Goal: Book appointment/travel/reservation

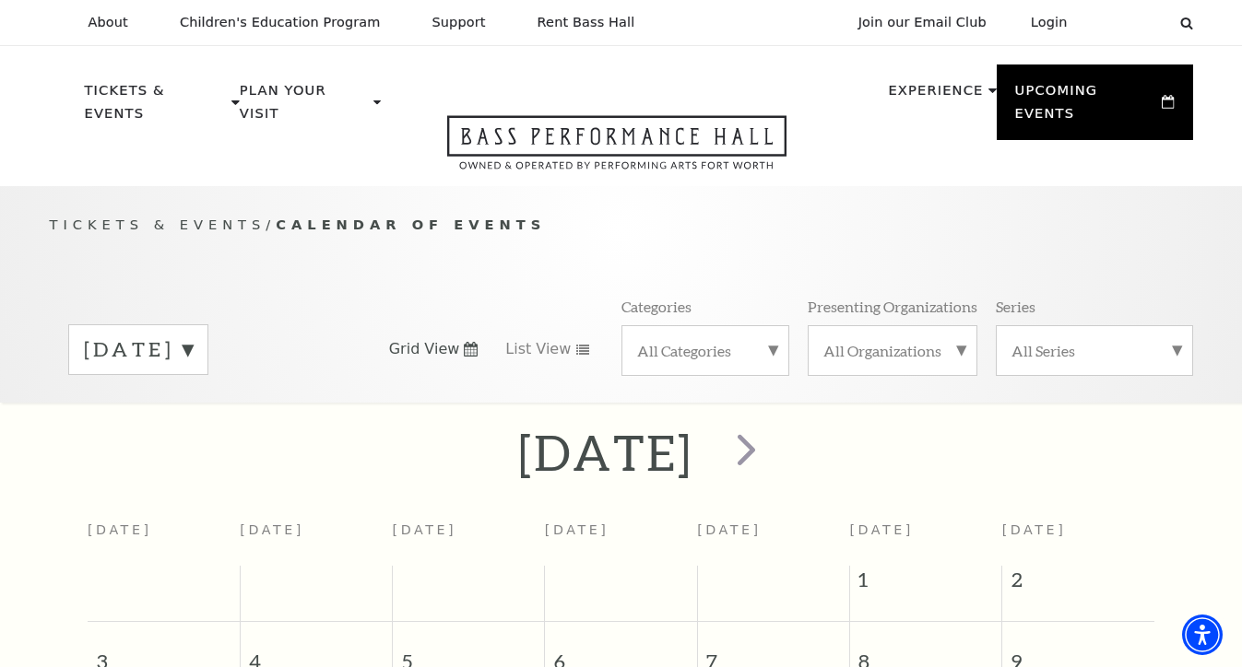
click at [771, 341] on label "All Categories" at bounding box center [705, 350] width 136 height 19
click at [674, 365] on label "Broadway" at bounding box center [705, 380] width 136 height 30
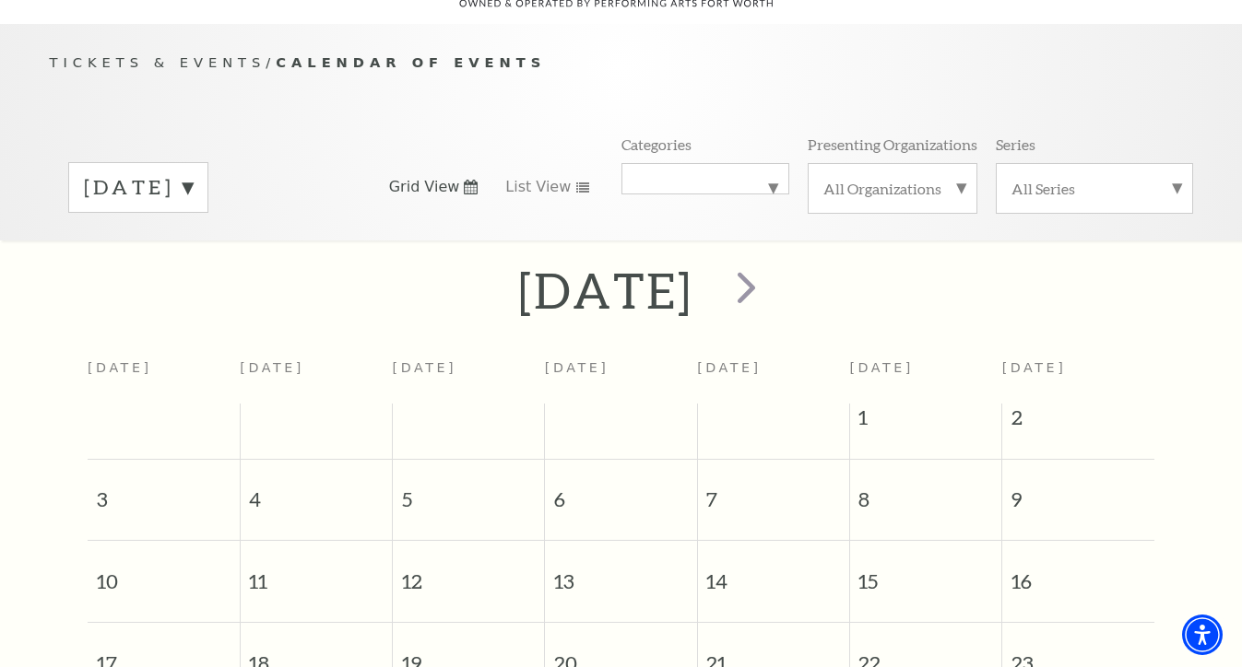
scroll to position [173, 0]
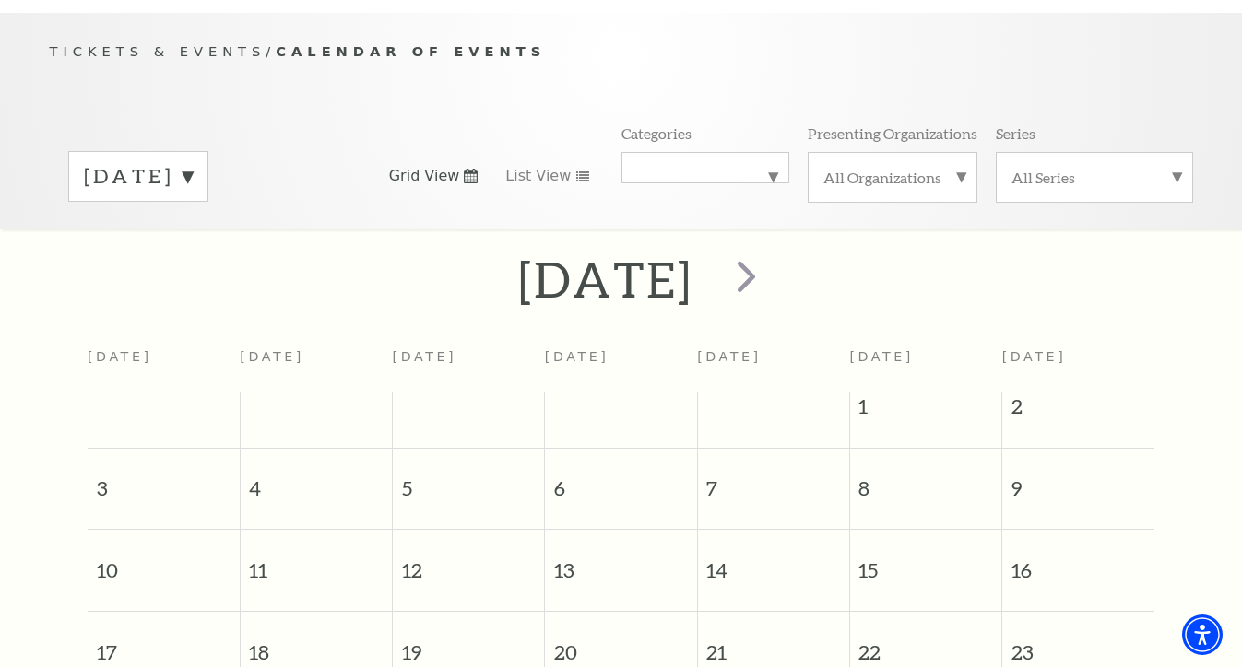
click at [1063, 168] on label "All Series" at bounding box center [1094, 177] width 166 height 19
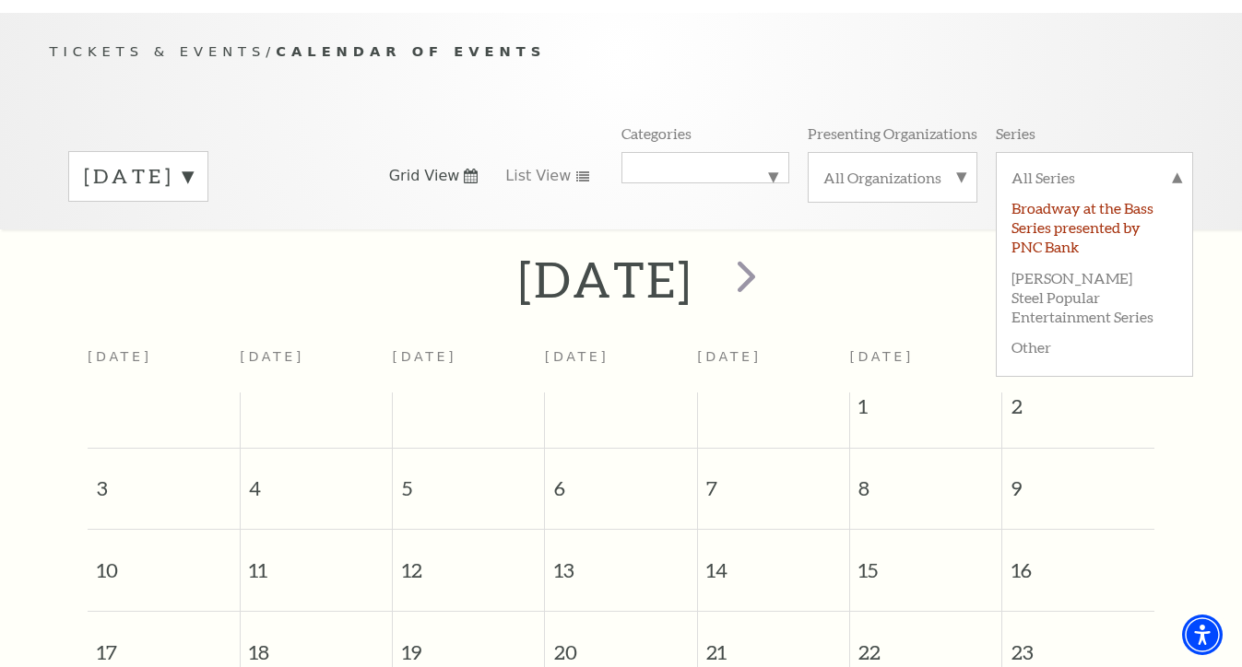
click at [1047, 198] on label "Broadway at the Bass Series presented by PNC Bank" at bounding box center [1094, 226] width 166 height 69
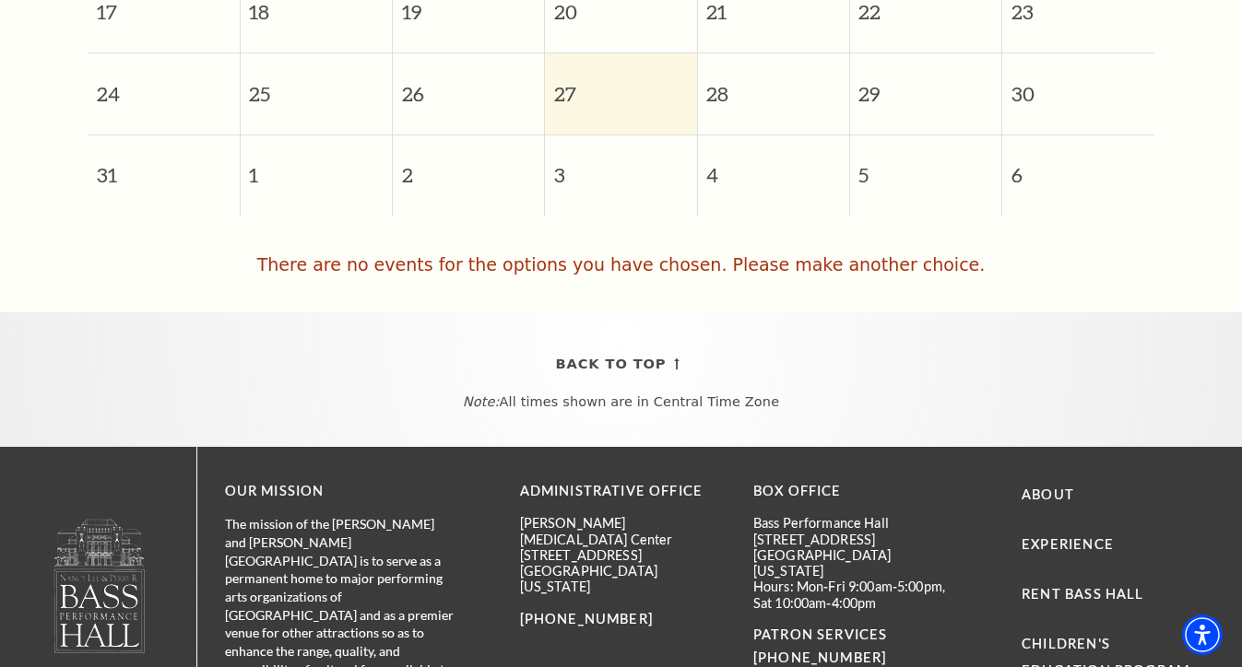
scroll to position [803, 0]
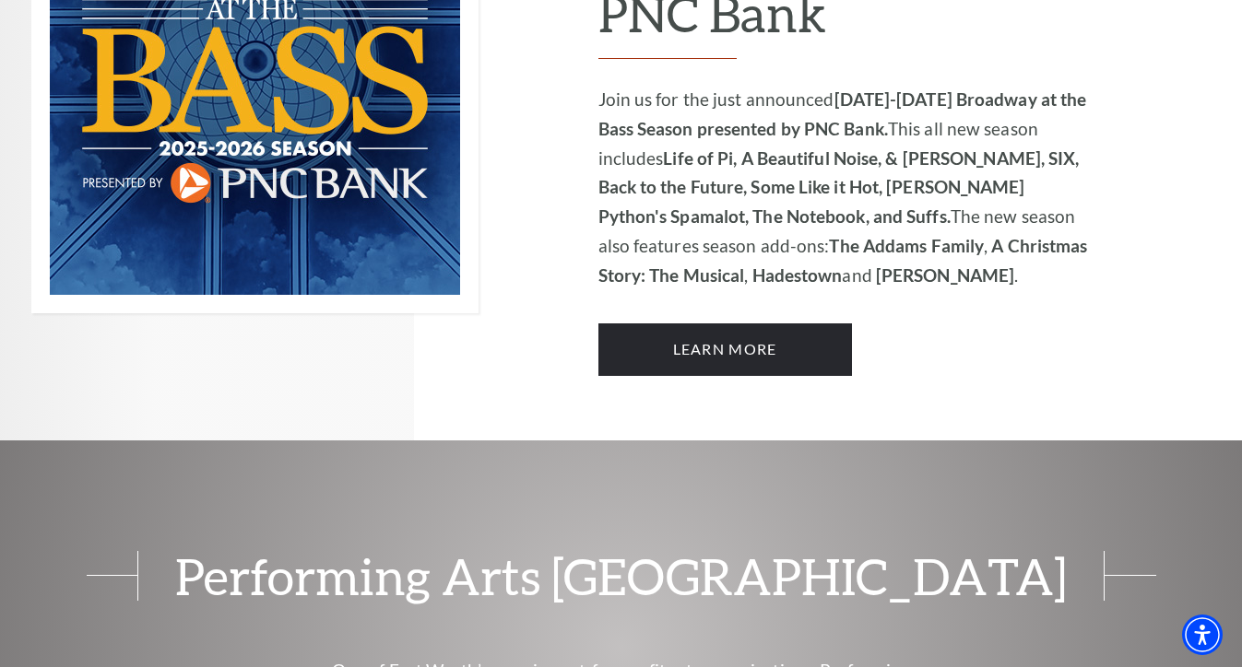
scroll to position [1435, 0]
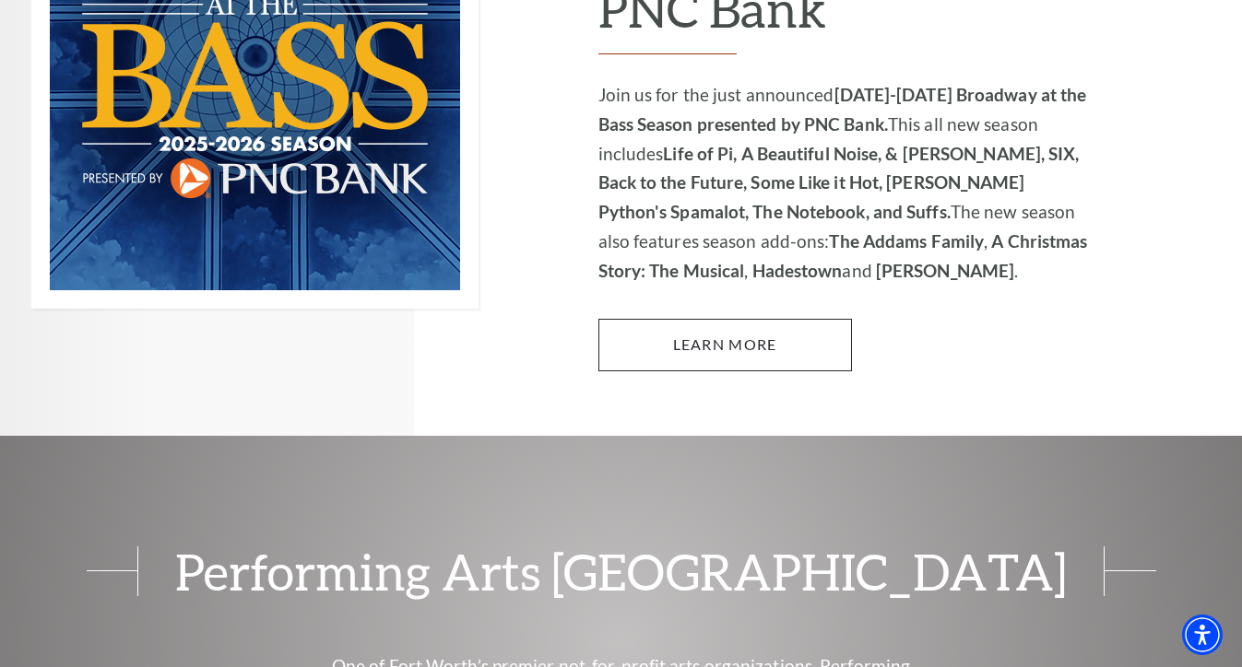
click at [712, 319] on link "Learn More" at bounding box center [724, 345] width 253 height 52
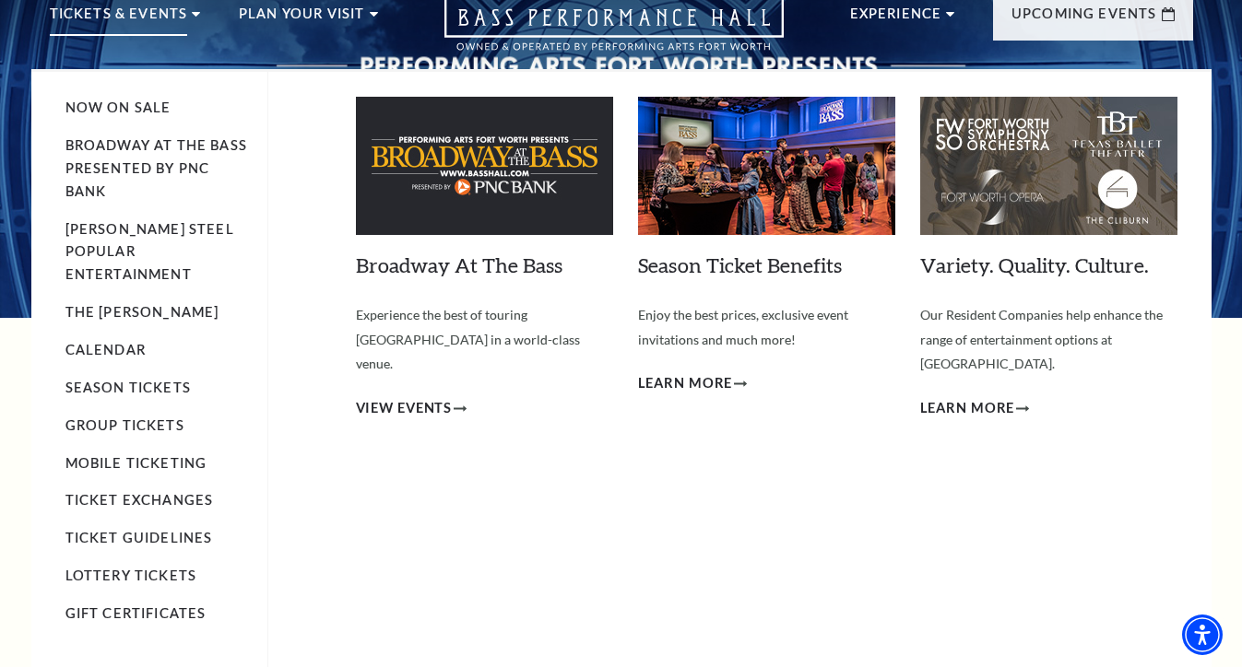
scroll to position [82, 0]
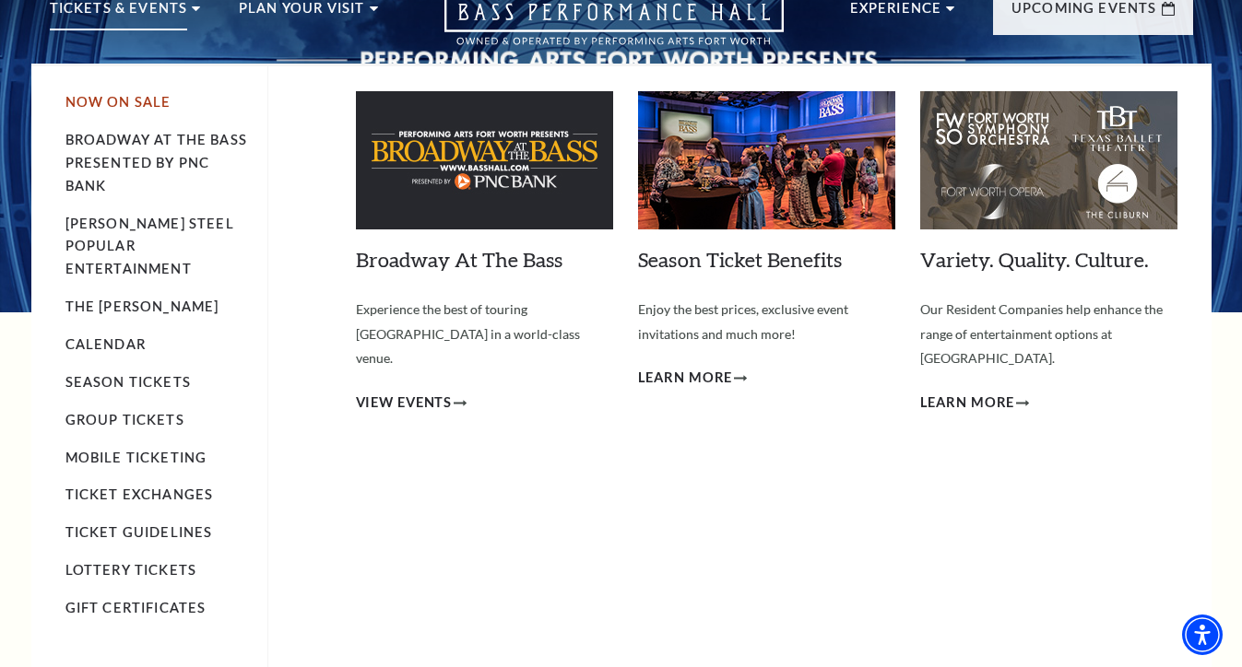
click at [118, 95] on link "Now On Sale" at bounding box center [118, 102] width 106 height 16
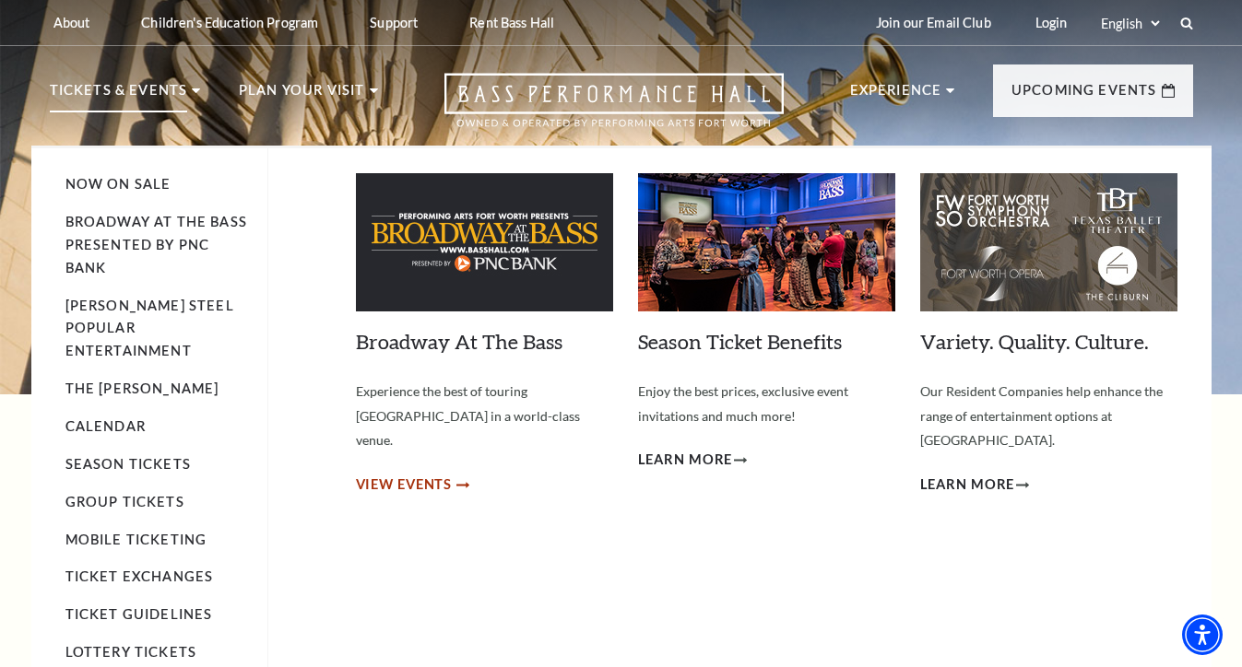
click at [413, 474] on span "View Events" at bounding box center [404, 485] width 97 height 23
